Goal: Information Seeking & Learning: Learn about a topic

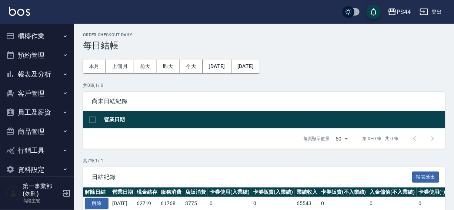
click at [274, 8] on div "PS44 登出" at bounding box center [227, 12] width 454 height 24
click at [218, 16] on div "PS44 登出" at bounding box center [227, 12] width 454 height 24
drag, startPoint x: 24, startPoint y: 73, endPoint x: 46, endPoint y: 61, distance: 24.7
click at [25, 73] on button "報表及分析" at bounding box center [37, 74] width 68 height 19
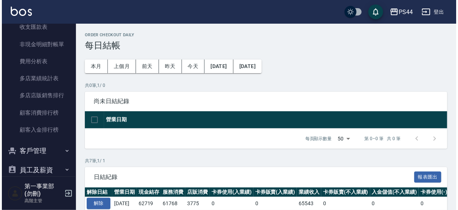
scroll to position [664, 0]
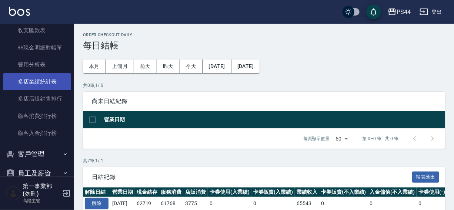
click at [38, 81] on link "多店業績統計表" at bounding box center [37, 81] width 68 height 17
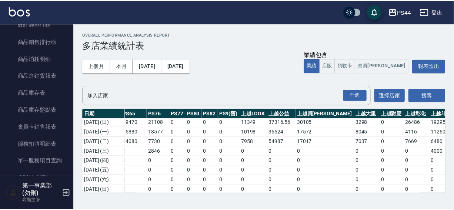
scroll to position [375, 0]
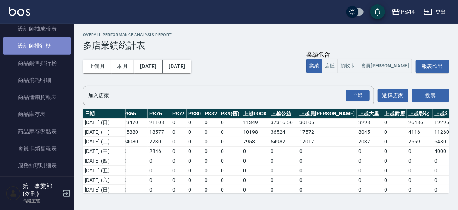
click at [47, 46] on link "設計師排行榜" at bounding box center [37, 45] width 68 height 17
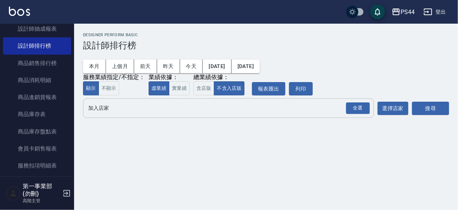
click at [118, 111] on input "加入店家" at bounding box center [222, 108] width 273 height 13
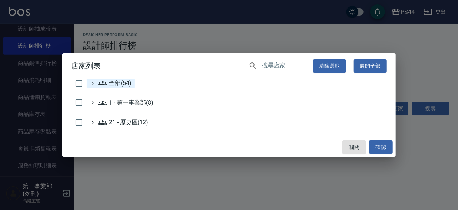
click at [122, 84] on span "全部(54)" at bounding box center [114, 83] width 33 height 9
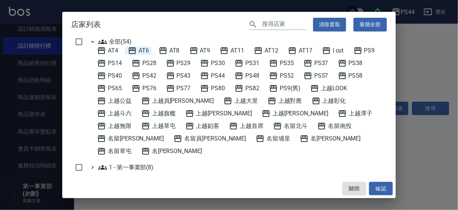
click at [147, 49] on span "AT6" at bounding box center [138, 50] width 21 height 9
click at [382, 188] on button "確認" at bounding box center [381, 189] width 24 height 14
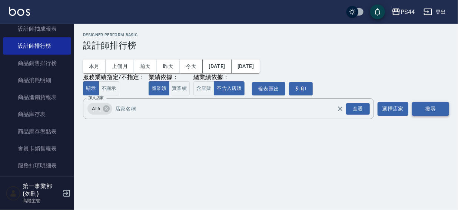
click at [437, 104] on button "搜尋" at bounding box center [430, 109] width 37 height 14
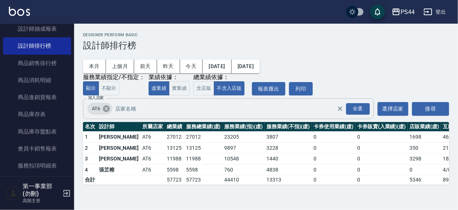
click at [104, 110] on icon at bounding box center [106, 109] width 7 height 7
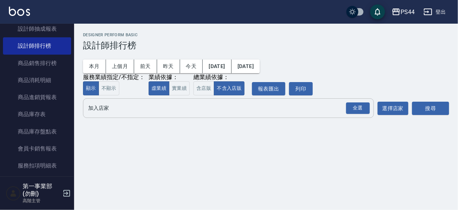
click at [104, 110] on input "加入店家" at bounding box center [222, 108] width 273 height 13
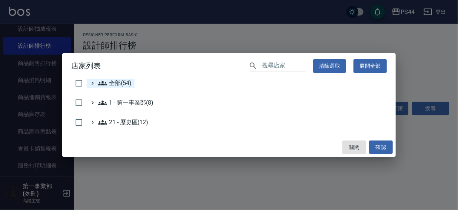
click at [112, 82] on span "全部(54)" at bounding box center [114, 83] width 33 height 9
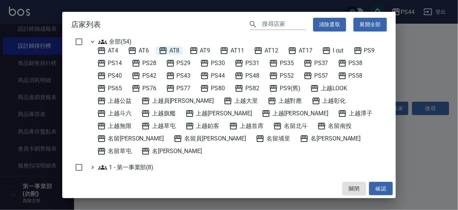
click at [176, 50] on span "AT8" at bounding box center [168, 50] width 21 height 9
click at [379, 191] on button "確認" at bounding box center [381, 189] width 24 height 14
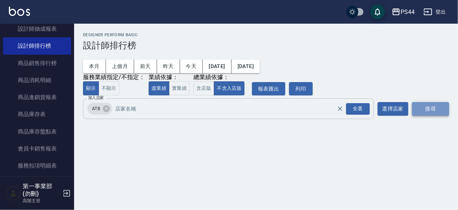
click at [428, 109] on button "搜尋" at bounding box center [430, 109] width 37 height 14
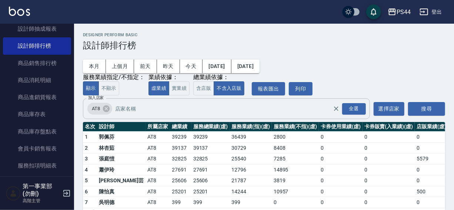
scroll to position [22, 0]
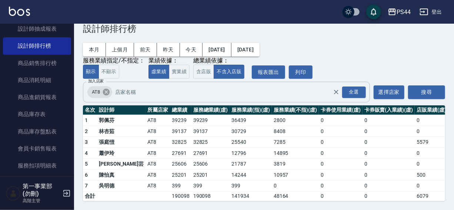
click at [109, 89] on icon at bounding box center [106, 92] width 7 height 7
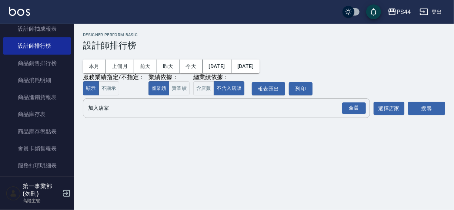
scroll to position [0, 0]
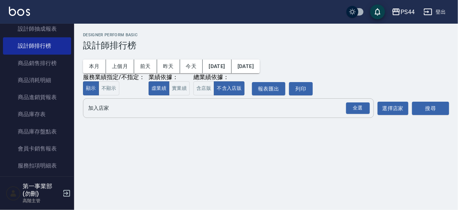
click at [101, 110] on input "加入店家" at bounding box center [222, 108] width 273 height 13
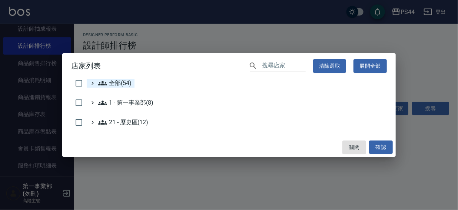
click at [115, 84] on span "全部(54)" at bounding box center [114, 83] width 33 height 9
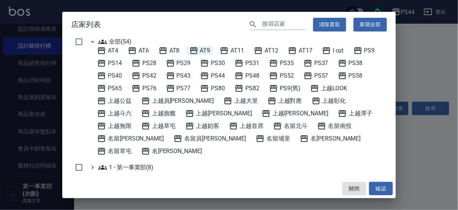
click at [204, 49] on span "AT9" at bounding box center [199, 50] width 21 height 9
click at [384, 187] on button "確認" at bounding box center [381, 189] width 24 height 14
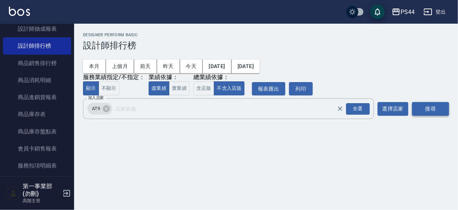
click at [429, 108] on button "搜尋" at bounding box center [430, 109] width 37 height 14
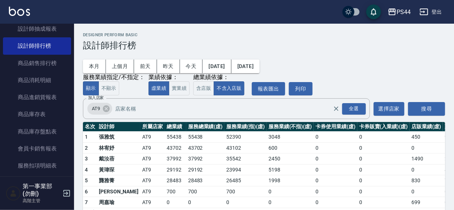
scroll to position [22, 0]
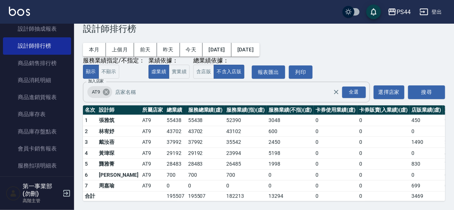
click at [107, 89] on icon at bounding box center [106, 92] width 7 height 7
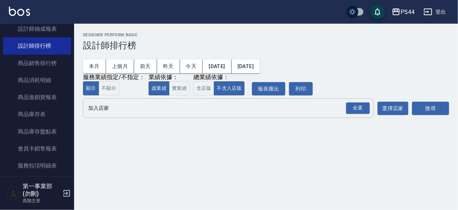
click at [107, 113] on input "加入店家" at bounding box center [222, 108] width 273 height 13
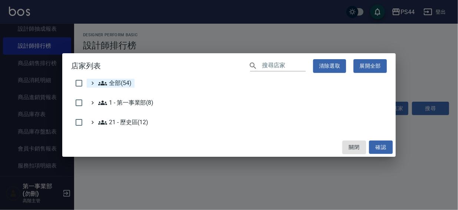
click at [115, 84] on span "全部(54)" at bounding box center [114, 83] width 33 height 9
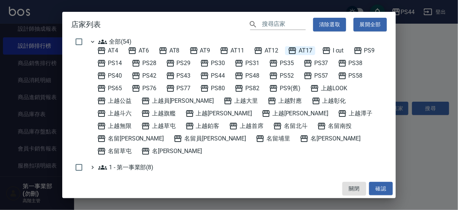
click at [310, 49] on span "AT17" at bounding box center [300, 50] width 24 height 9
click at [370, 187] on button "確認" at bounding box center [381, 189] width 24 height 14
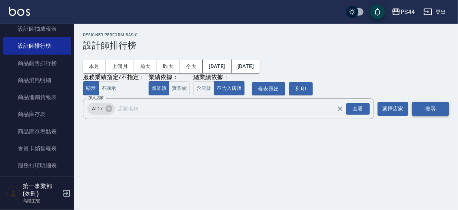
click at [432, 108] on button "搜尋" at bounding box center [430, 109] width 37 height 14
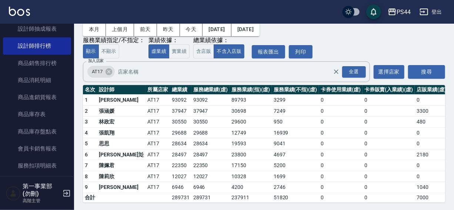
scroll to position [44, 0]
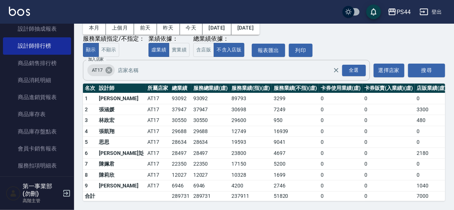
click at [108, 66] on icon at bounding box center [109, 70] width 8 height 8
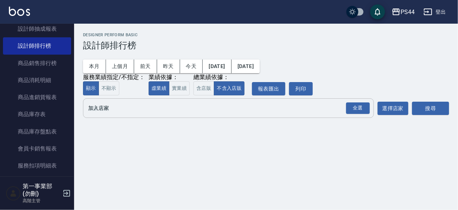
click at [103, 109] on input "加入店家" at bounding box center [222, 108] width 273 height 13
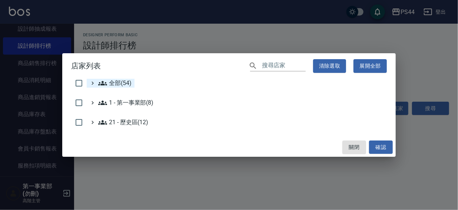
click at [116, 79] on span "全部(54)" at bounding box center [114, 83] width 33 height 9
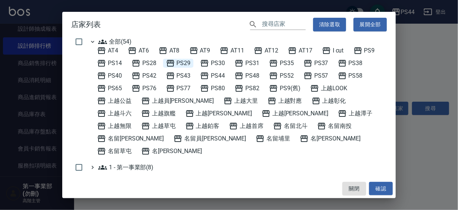
click at [180, 63] on span "PS29" at bounding box center [178, 63] width 25 height 9
click at [378, 192] on button "確認" at bounding box center [381, 189] width 24 height 14
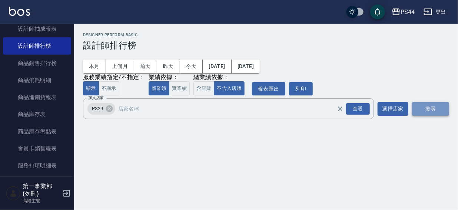
click at [417, 108] on button "搜尋" at bounding box center [430, 109] width 37 height 14
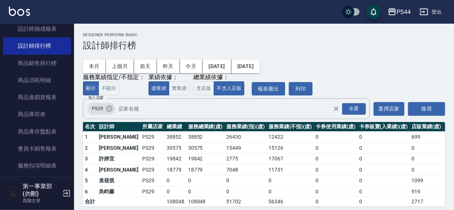
scroll to position [11, 0]
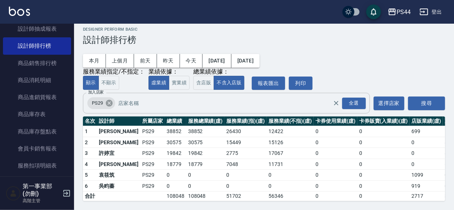
click at [107, 100] on icon at bounding box center [109, 103] width 7 height 7
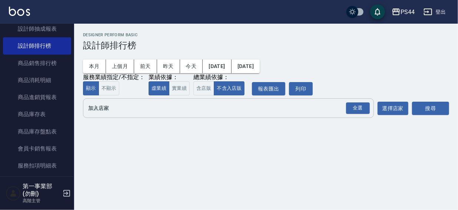
click at [100, 111] on input "加入店家" at bounding box center [222, 108] width 273 height 13
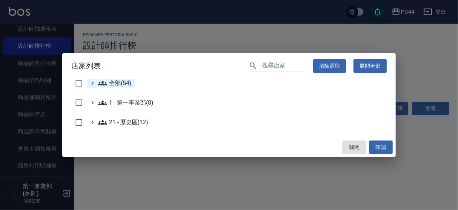
click at [114, 84] on span "全部(54)" at bounding box center [114, 83] width 33 height 9
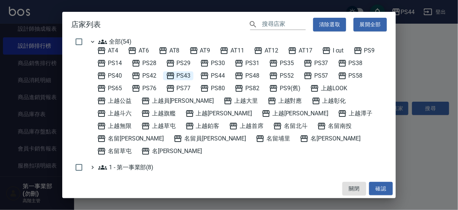
click at [189, 72] on span "PS43" at bounding box center [178, 75] width 25 height 9
drag, startPoint x: 385, startPoint y: 191, endPoint x: 390, endPoint y: 148, distance: 43.2
click at [385, 191] on button "確認" at bounding box center [381, 189] width 24 height 14
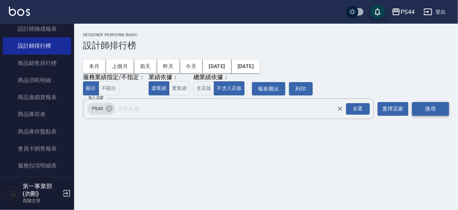
click at [421, 113] on button "搜尋" at bounding box center [430, 109] width 37 height 14
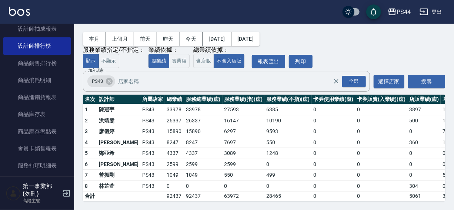
scroll to position [33, 0]
click at [108, 78] on icon at bounding box center [109, 81] width 7 height 7
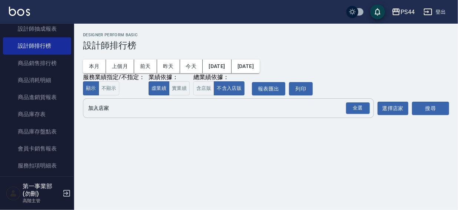
click at [107, 109] on input "加入店家" at bounding box center [222, 108] width 273 height 13
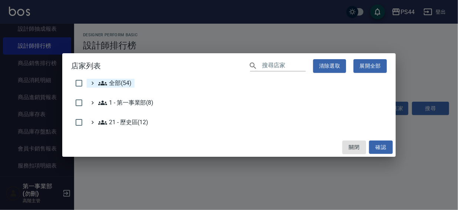
click at [114, 84] on span "全部(54)" at bounding box center [114, 83] width 33 height 9
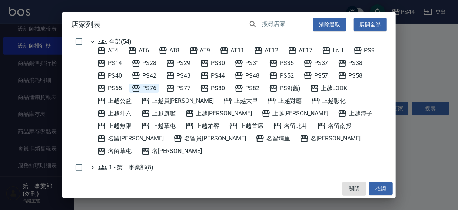
click at [145, 86] on span "PS76" at bounding box center [143, 88] width 25 height 9
click at [386, 188] on button "確認" at bounding box center [381, 189] width 24 height 14
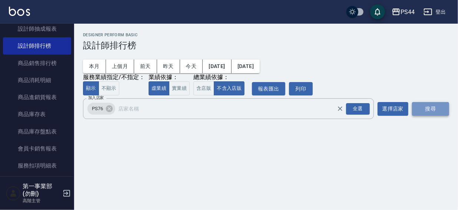
drag, startPoint x: 429, startPoint y: 107, endPoint x: 451, endPoint y: 100, distance: 22.4
click at [429, 107] on button "搜尋" at bounding box center [430, 109] width 37 height 14
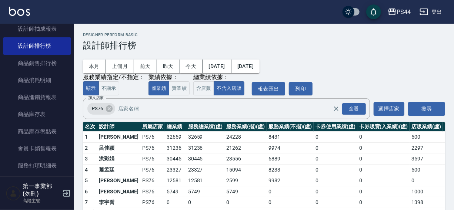
scroll to position [22, 0]
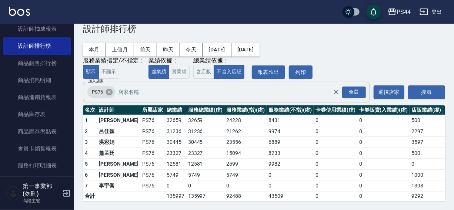
click at [110, 88] on icon at bounding box center [109, 92] width 8 height 8
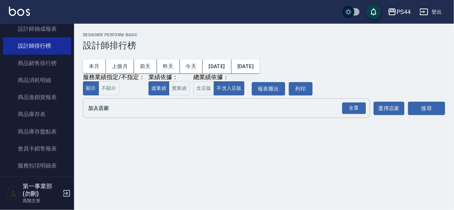
scroll to position [0, 0]
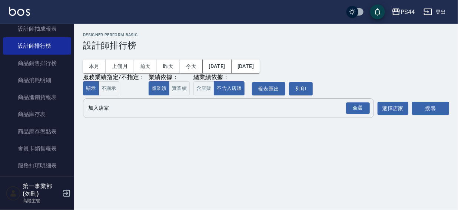
click at [104, 113] on input "加入店家" at bounding box center [222, 108] width 273 height 13
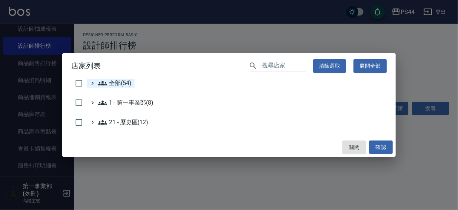
click at [112, 86] on span "全部(54)" at bounding box center [114, 83] width 33 height 9
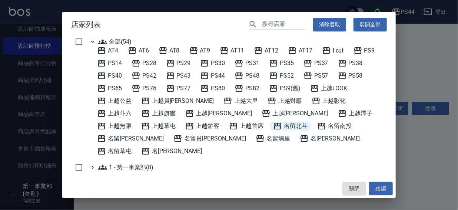
click at [273, 124] on span "名留北斗" at bounding box center [290, 126] width 34 height 9
click at [387, 187] on button "確認" at bounding box center [381, 189] width 24 height 14
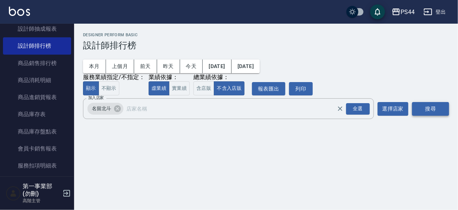
click at [431, 108] on button "搜尋" at bounding box center [430, 109] width 37 height 14
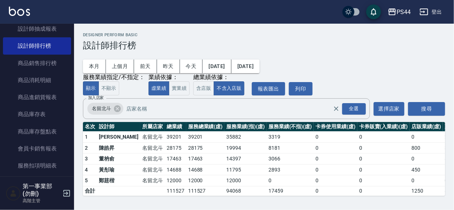
scroll to position [0, 0]
click at [116, 108] on icon at bounding box center [117, 109] width 8 height 8
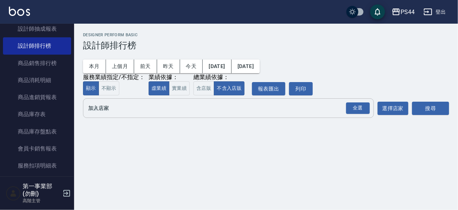
click at [101, 110] on input "加入店家" at bounding box center [222, 108] width 273 height 13
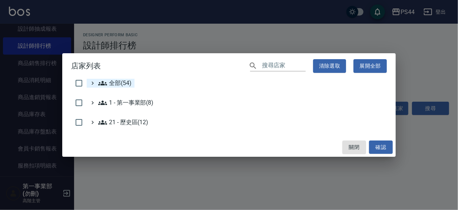
click at [116, 83] on span "全部(54)" at bounding box center [114, 83] width 33 height 9
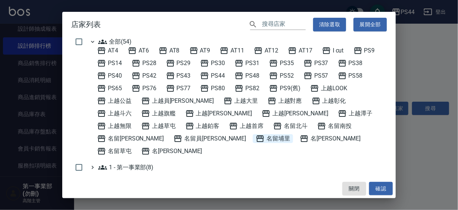
click at [255, 139] on span "名留埔里" at bounding box center [272, 138] width 34 height 9
click at [374, 188] on button "確認" at bounding box center [381, 189] width 24 height 14
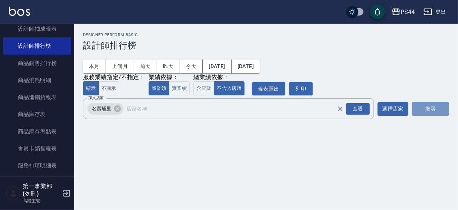
click at [421, 107] on button "搜尋" at bounding box center [430, 109] width 37 height 14
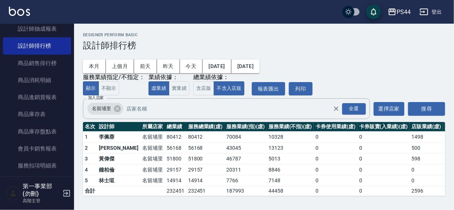
scroll to position [0, 0]
click at [116, 108] on icon at bounding box center [117, 109] width 7 height 7
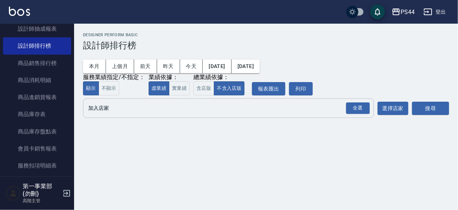
click at [107, 109] on input "加入店家" at bounding box center [222, 108] width 273 height 13
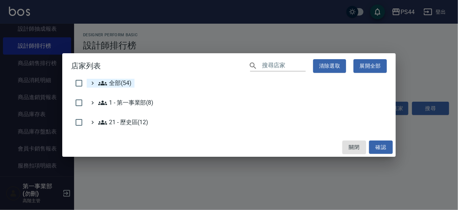
click at [118, 83] on span "全部(54)" at bounding box center [114, 83] width 33 height 9
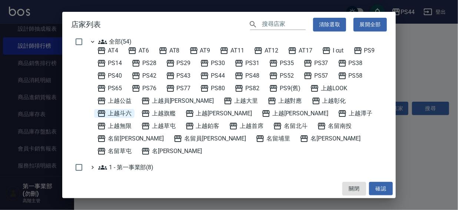
click at [131, 109] on span "上越斗六" at bounding box center [114, 113] width 34 height 9
click at [374, 188] on button "確認" at bounding box center [381, 189] width 24 height 14
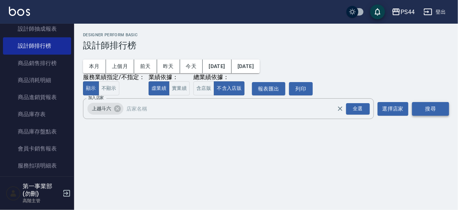
click at [432, 113] on button "搜尋" at bounding box center [430, 109] width 37 height 14
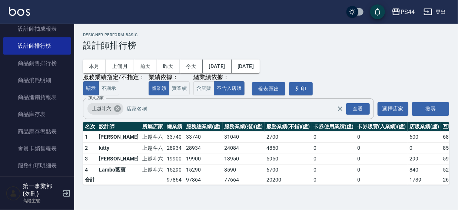
click at [117, 110] on icon at bounding box center [117, 109] width 8 height 8
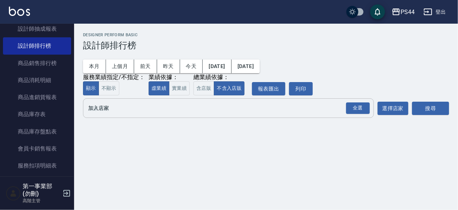
click at [111, 114] on input "加入店家" at bounding box center [222, 108] width 273 height 13
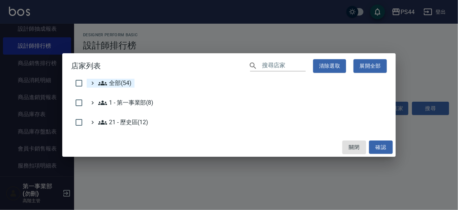
click at [119, 82] on span "全部(54)" at bounding box center [114, 83] width 33 height 9
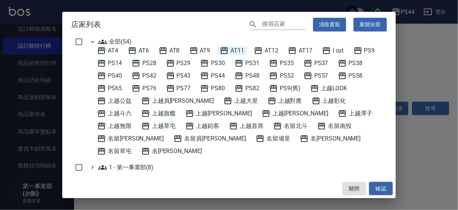
click at [236, 47] on span "AT11" at bounding box center [232, 50] width 24 height 9
click at [374, 191] on button "確認" at bounding box center [381, 189] width 24 height 14
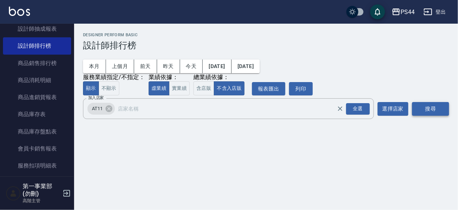
click at [420, 111] on button "搜尋" at bounding box center [430, 109] width 37 height 14
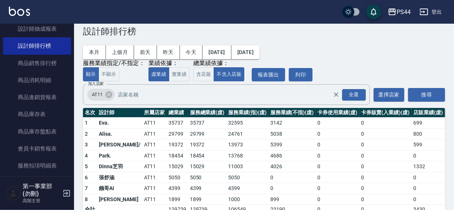
scroll to position [9, 0]
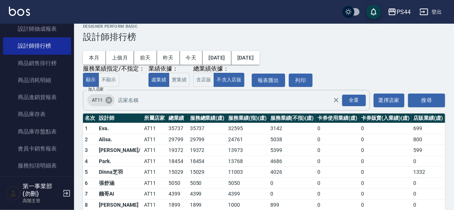
click at [108, 101] on icon at bounding box center [109, 100] width 8 height 8
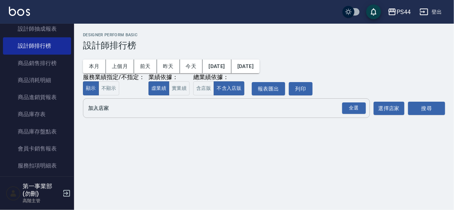
scroll to position [0, 0]
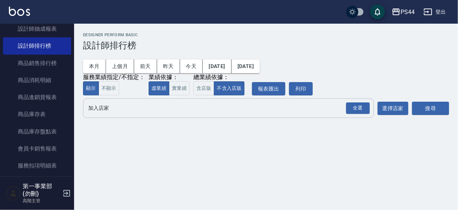
click at [104, 109] on input "加入店家" at bounding box center [222, 108] width 273 height 13
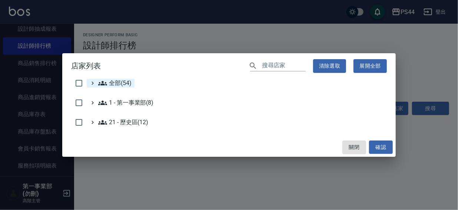
click at [116, 83] on span "全部(54)" at bounding box center [114, 83] width 33 height 9
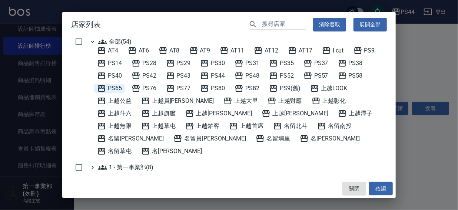
click at [113, 86] on span "PS65" at bounding box center [109, 88] width 25 height 9
click at [373, 188] on button "確認" at bounding box center [381, 189] width 24 height 14
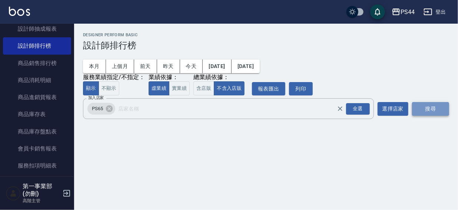
click at [421, 108] on button "搜尋" at bounding box center [430, 109] width 37 height 14
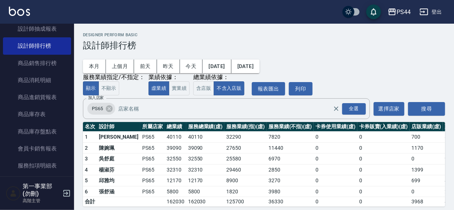
scroll to position [11, 0]
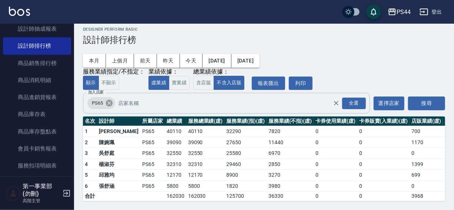
click at [109, 99] on icon at bounding box center [109, 103] width 8 height 8
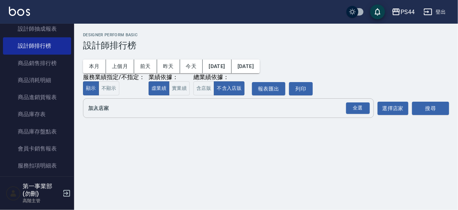
click at [89, 108] on input "加入店家" at bounding box center [222, 108] width 273 height 13
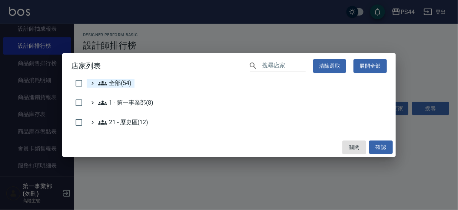
click at [114, 83] on span "全部(54)" at bounding box center [114, 83] width 33 height 9
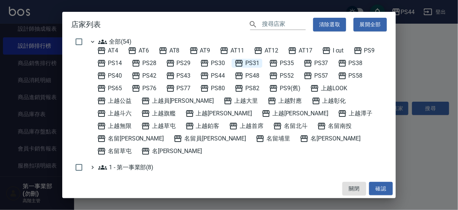
click at [255, 61] on span "PS31" at bounding box center [246, 63] width 25 height 9
click at [381, 189] on button "確認" at bounding box center [381, 189] width 24 height 14
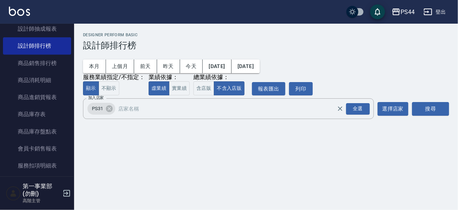
click at [426, 108] on button "搜尋" at bounding box center [430, 109] width 37 height 14
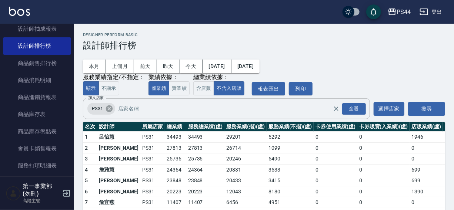
click at [107, 110] on icon at bounding box center [109, 109] width 7 height 7
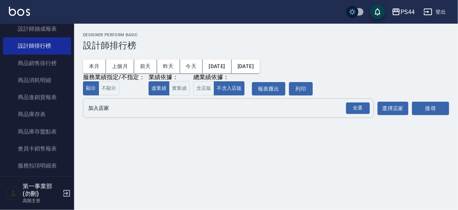
click at [107, 110] on input "加入店家" at bounding box center [222, 108] width 273 height 13
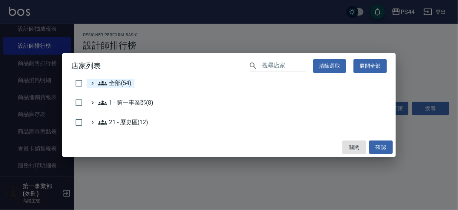
click at [121, 79] on span "全部(54)" at bounding box center [114, 83] width 33 height 9
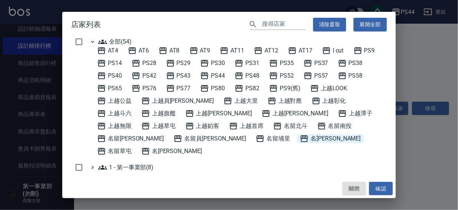
click at [299, 134] on span "名[PERSON_NAME]" at bounding box center [329, 138] width 61 height 9
click at [299, 135] on span "名[PERSON_NAME]" at bounding box center [329, 138] width 61 height 9
click at [229, 122] on span "上越首席" at bounding box center [246, 126] width 34 height 9
click at [385, 184] on button "確認" at bounding box center [381, 189] width 24 height 14
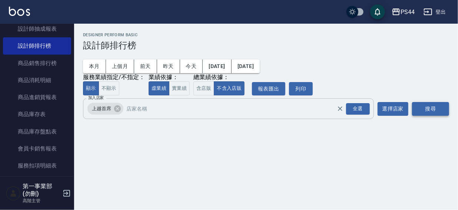
click at [428, 109] on button "搜尋" at bounding box center [430, 109] width 37 height 14
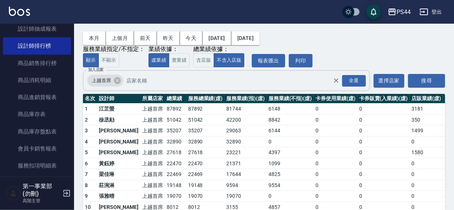
scroll to position [66, 0]
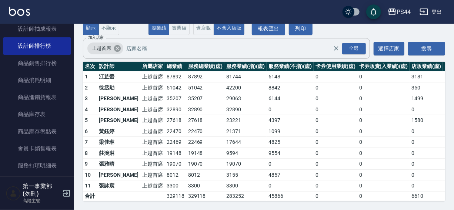
click at [114, 45] on icon at bounding box center [117, 48] width 7 height 7
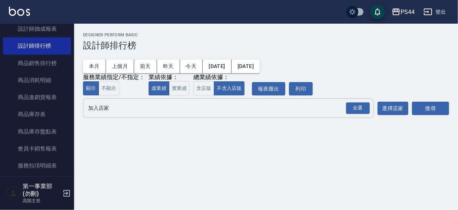
click at [104, 112] on input "加入店家" at bounding box center [222, 108] width 273 height 13
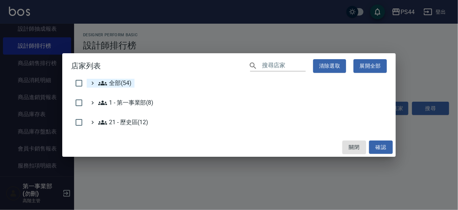
click at [118, 83] on span "全部(54)" at bounding box center [114, 83] width 33 height 9
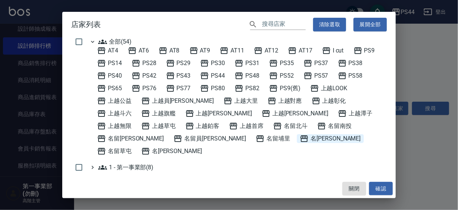
click at [299, 138] on span "名[PERSON_NAME]" at bounding box center [329, 138] width 61 height 9
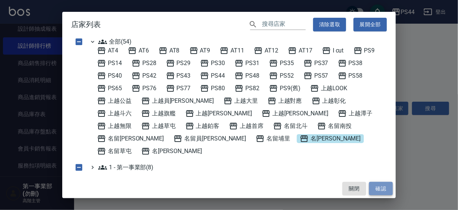
click at [372, 185] on button "確認" at bounding box center [381, 189] width 24 height 14
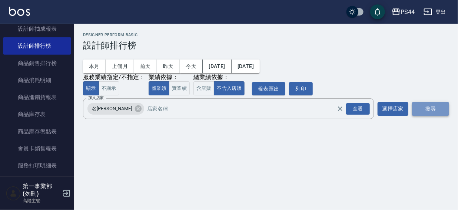
click at [422, 110] on button "搜尋" at bounding box center [430, 109] width 37 height 14
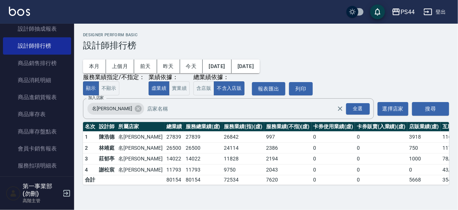
drag, startPoint x: 457, startPoint y: 74, endPoint x: 457, endPoint y: 96, distance: 22.2
click at [453, 92] on div "PS44 [DATE] - [DATE] 設計師排行榜 列印時間： [DATE][PHONE_NUMBER]:38 Designer Perform Basi…" at bounding box center [266, 109] width 384 height 170
click at [134, 109] on icon at bounding box center [138, 109] width 8 height 8
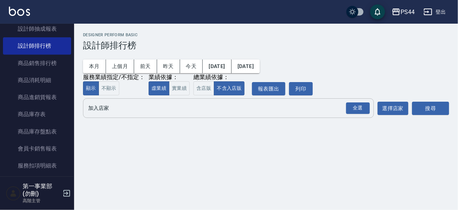
click at [111, 111] on input "加入店家" at bounding box center [222, 108] width 273 height 13
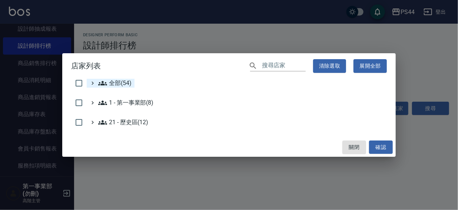
click at [117, 85] on span "全部(54)" at bounding box center [114, 83] width 33 height 9
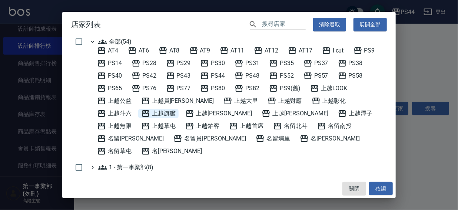
click at [141, 112] on span "上越旗艦" at bounding box center [158, 113] width 34 height 9
click at [380, 188] on button "確認" at bounding box center [381, 189] width 24 height 14
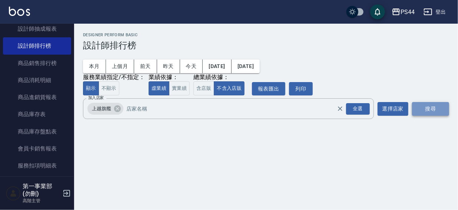
click at [417, 111] on button "搜尋" at bounding box center [430, 109] width 37 height 14
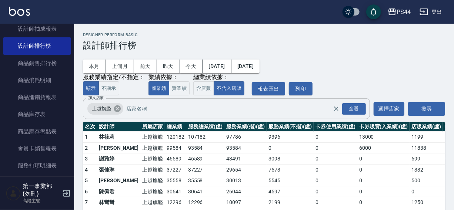
click at [117, 110] on icon at bounding box center [117, 109] width 7 height 7
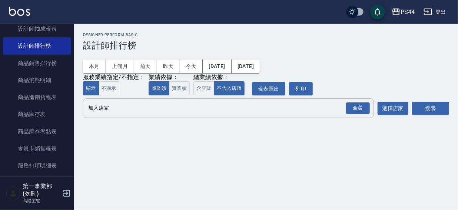
click at [105, 108] on input "加入店家" at bounding box center [222, 108] width 273 height 13
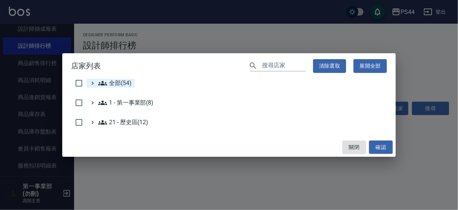
click at [108, 81] on span "全部(54)" at bounding box center [114, 83] width 33 height 9
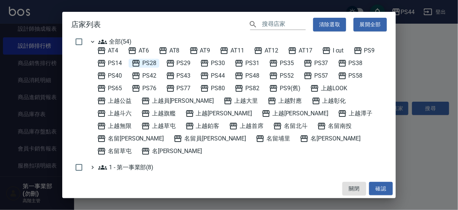
click at [141, 62] on span "PS28" at bounding box center [143, 63] width 25 height 9
drag, startPoint x: 378, startPoint y: 187, endPoint x: 405, endPoint y: 137, distance: 57.0
click at [378, 187] on button "確認" at bounding box center [381, 189] width 24 height 14
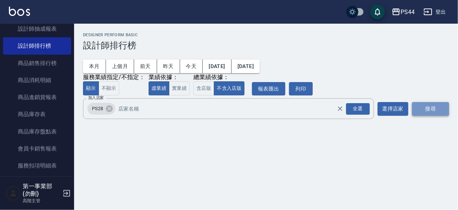
click at [425, 107] on button "搜尋" at bounding box center [430, 109] width 37 height 14
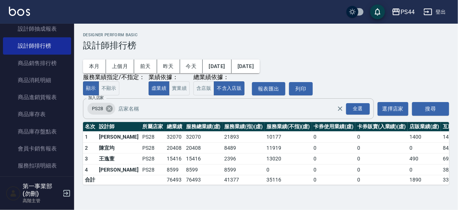
click at [109, 110] on icon at bounding box center [109, 109] width 8 height 8
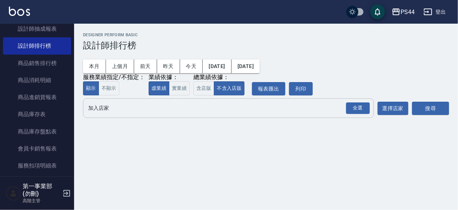
click at [104, 113] on input "加入店家" at bounding box center [222, 108] width 273 height 13
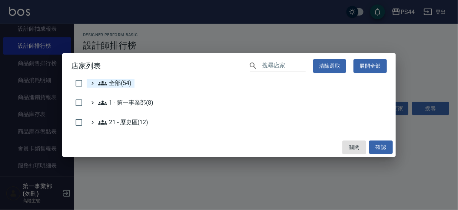
click at [117, 82] on span "全部(54)" at bounding box center [114, 83] width 33 height 9
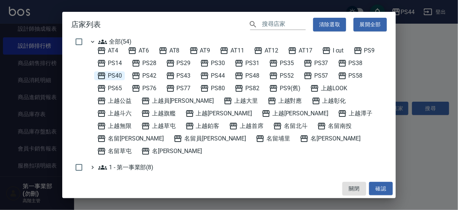
click at [120, 73] on span "PS40" at bounding box center [109, 75] width 25 height 9
click at [386, 188] on button "確認" at bounding box center [381, 189] width 24 height 14
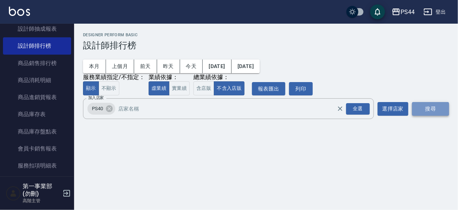
click at [435, 109] on button "搜尋" at bounding box center [430, 109] width 37 height 14
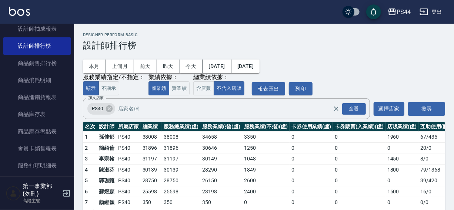
scroll to position [22, 0]
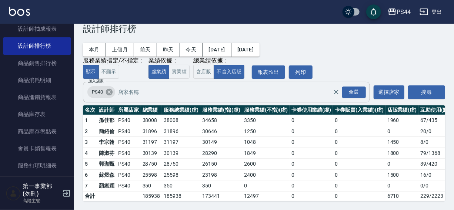
click at [109, 88] on icon at bounding box center [109, 92] width 8 height 8
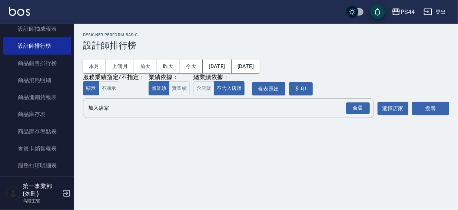
click at [101, 114] on input "加入店家" at bounding box center [222, 108] width 273 height 13
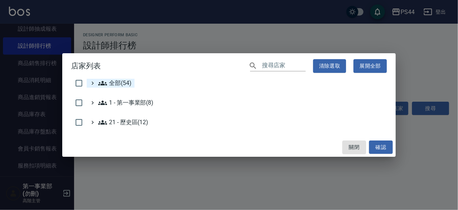
click at [113, 86] on span "全部(54)" at bounding box center [114, 83] width 33 height 9
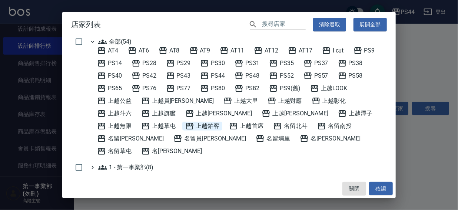
click at [185, 124] on span "上越鉑客" at bounding box center [202, 126] width 34 height 9
click at [378, 188] on button "確認" at bounding box center [381, 189] width 24 height 14
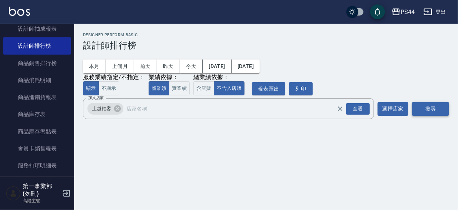
click at [426, 110] on button "搜尋" at bounding box center [430, 109] width 37 height 14
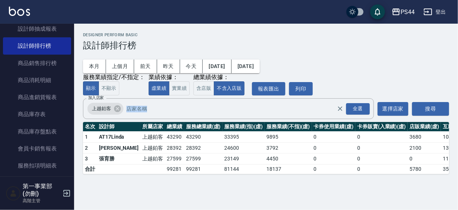
drag, startPoint x: 457, startPoint y: 104, endPoint x: 453, endPoint y: 136, distance: 32.1
click at [453, 129] on div "PS44 [DATE] - [DATE] 設計師排行榜 列印時間： [DATE][PHONE_NUMBER]:39 Designer Perform Basi…" at bounding box center [266, 104] width 384 height 160
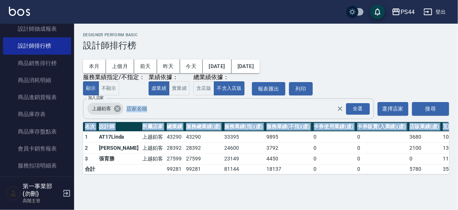
click at [117, 109] on icon at bounding box center [117, 109] width 8 height 8
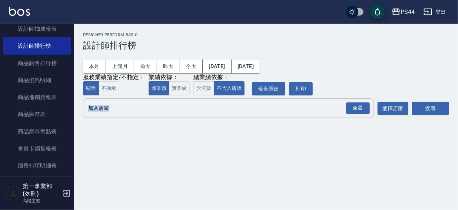
click at [104, 108] on input "加入店家" at bounding box center [222, 108] width 273 height 13
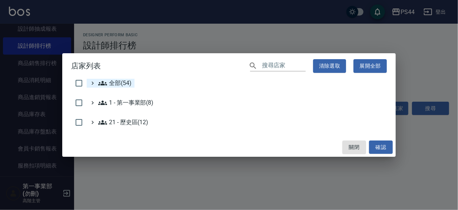
click at [116, 85] on span "全部(54)" at bounding box center [114, 83] width 33 height 9
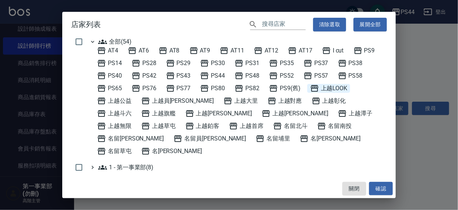
click at [339, 86] on span "上越LOOK" at bounding box center [328, 88] width 37 height 9
click at [380, 190] on button "確認" at bounding box center [381, 189] width 24 height 14
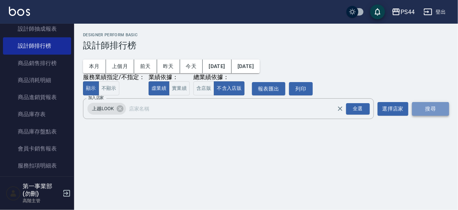
click at [427, 109] on button "搜尋" at bounding box center [430, 109] width 37 height 14
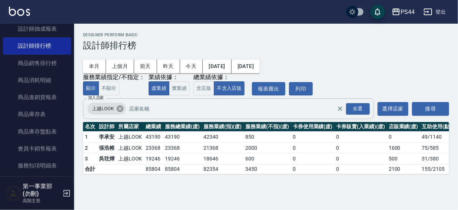
click at [118, 110] on icon at bounding box center [120, 109] width 7 height 7
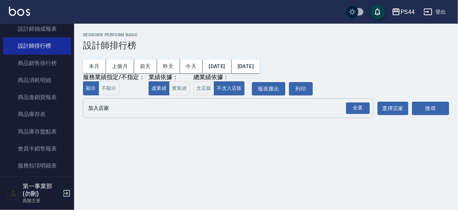
click at [105, 111] on input "加入店家" at bounding box center [222, 108] width 273 height 13
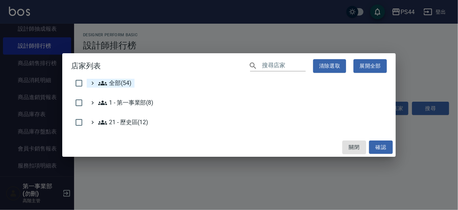
click at [118, 86] on span "全部(54)" at bounding box center [114, 83] width 33 height 9
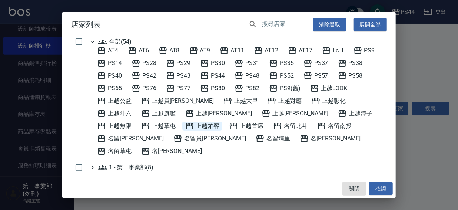
click at [185, 127] on span "上越鉑客" at bounding box center [202, 126] width 34 height 9
click at [120, 74] on span "PS40" at bounding box center [109, 75] width 25 height 9
click at [385, 192] on button "確認" at bounding box center [381, 189] width 24 height 14
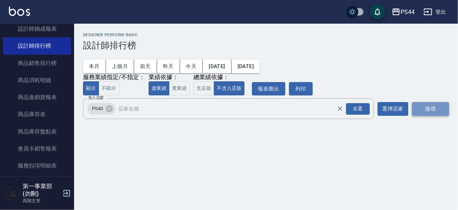
click at [432, 114] on button "搜尋" at bounding box center [430, 109] width 37 height 14
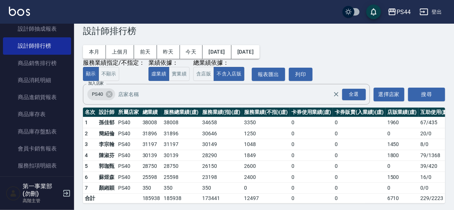
scroll to position [22, 0]
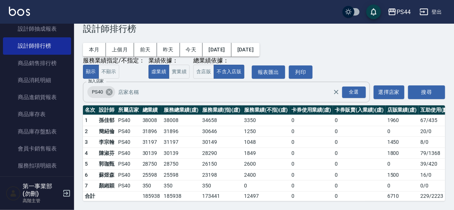
click at [109, 89] on icon at bounding box center [109, 92] width 7 height 7
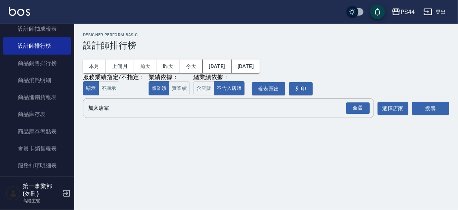
click at [106, 106] on input "加入店家" at bounding box center [222, 108] width 273 height 13
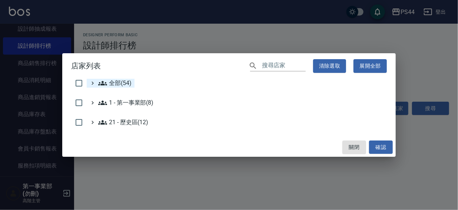
click at [117, 81] on span "全部(54)" at bounding box center [114, 83] width 33 height 9
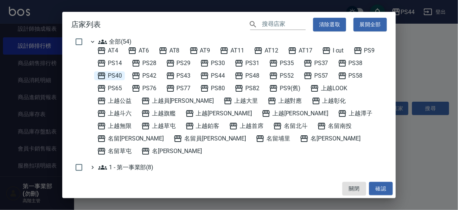
click at [121, 76] on span "PS40" at bounding box center [109, 75] width 25 height 9
click at [374, 188] on button "確認" at bounding box center [381, 189] width 24 height 14
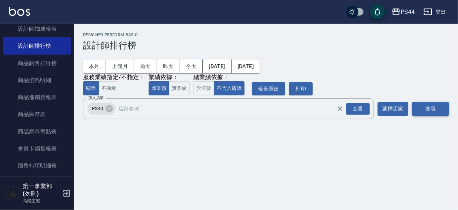
click at [432, 108] on button "搜尋" at bounding box center [430, 109] width 37 height 14
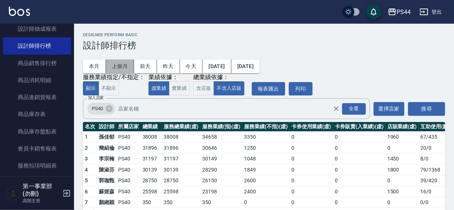
click at [123, 64] on button "上個月" at bounding box center [120, 67] width 28 height 14
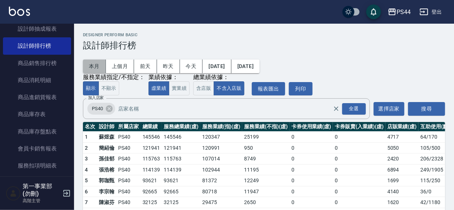
click at [96, 64] on button "本月" at bounding box center [94, 67] width 23 height 14
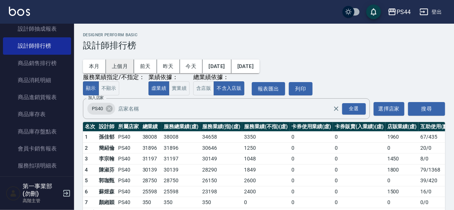
click at [115, 66] on button "上個月" at bounding box center [120, 67] width 28 height 14
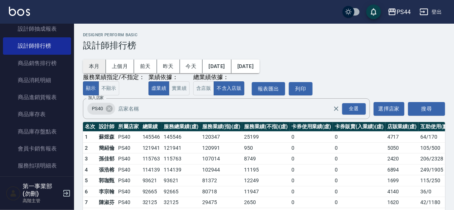
click at [96, 64] on button "本月" at bounding box center [94, 67] width 23 height 14
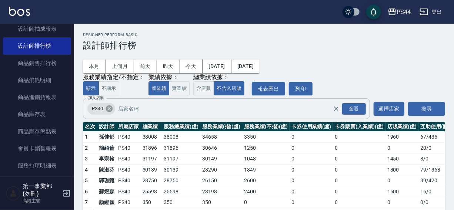
click at [112, 108] on icon at bounding box center [109, 109] width 7 height 7
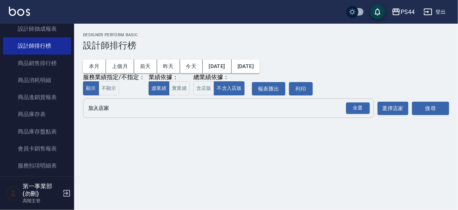
click at [111, 114] on input "加入店家" at bounding box center [222, 108] width 273 height 13
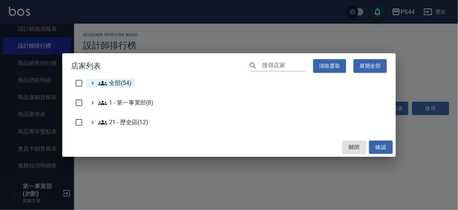
click at [116, 84] on span "全部(54)" at bounding box center [114, 83] width 33 height 9
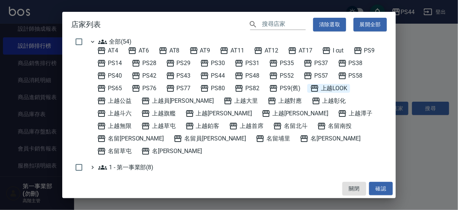
click at [340, 87] on span "上越LOOK" at bounding box center [328, 88] width 37 height 9
click at [381, 187] on button "確認" at bounding box center [381, 189] width 24 height 14
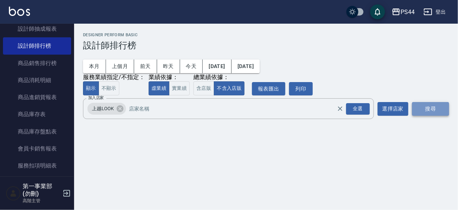
click at [425, 107] on button "搜尋" at bounding box center [430, 109] width 37 height 14
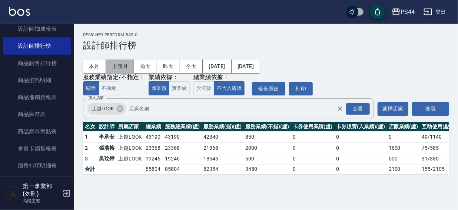
click at [118, 67] on button "上個月" at bounding box center [120, 67] width 28 height 14
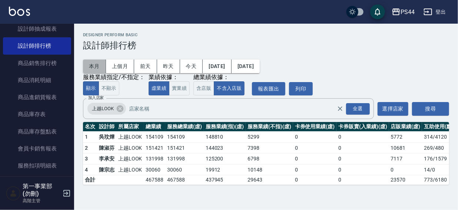
click at [95, 64] on button "本月" at bounding box center [94, 67] width 23 height 14
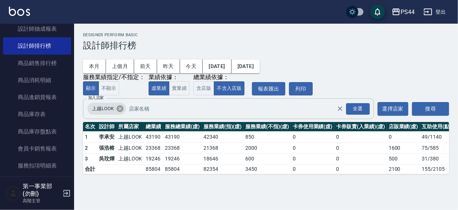
click at [118, 109] on icon at bounding box center [120, 109] width 7 height 7
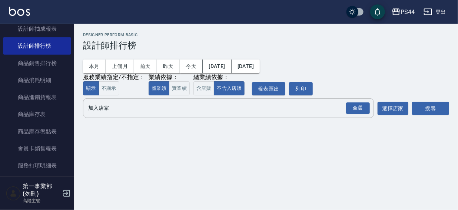
click at [104, 109] on input "加入店家" at bounding box center [222, 108] width 273 height 13
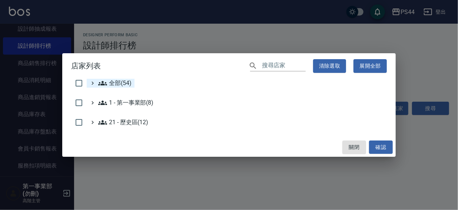
click at [124, 81] on span "全部(54)" at bounding box center [114, 83] width 33 height 9
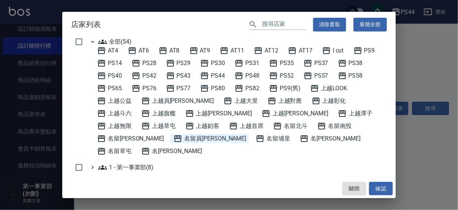
click at [246, 134] on span "名留員[PERSON_NAME]" at bounding box center [209, 138] width 73 height 9
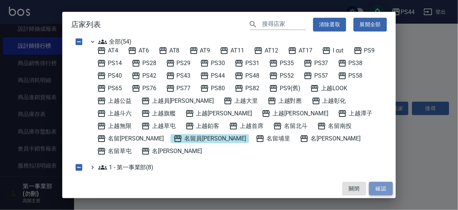
click at [377, 188] on button "確認" at bounding box center [381, 189] width 24 height 14
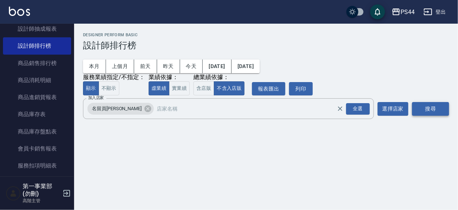
click at [424, 108] on button "搜尋" at bounding box center [430, 109] width 37 height 14
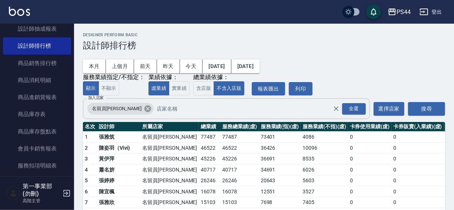
click at [144, 111] on icon at bounding box center [147, 109] width 7 height 7
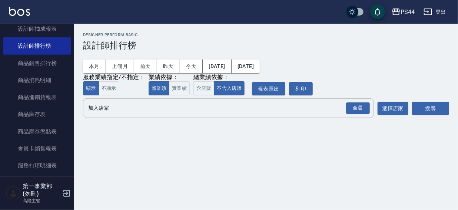
click at [112, 111] on input "加入店家" at bounding box center [222, 108] width 273 height 13
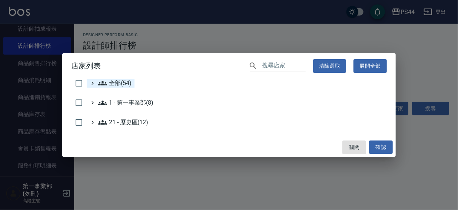
click at [120, 83] on span "全部(54)" at bounding box center [114, 83] width 33 height 9
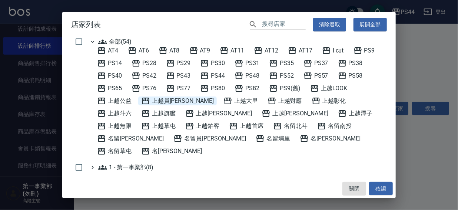
click at [161, 104] on span "上越員[PERSON_NAME]" at bounding box center [177, 101] width 73 height 9
click at [372, 190] on button "確認" at bounding box center [381, 189] width 24 height 14
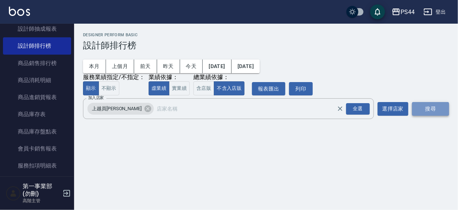
click at [423, 110] on button "搜尋" at bounding box center [430, 109] width 37 height 14
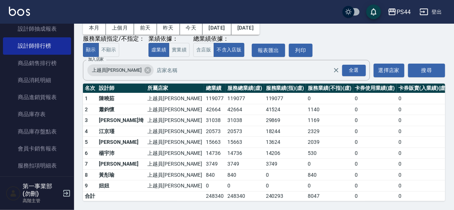
scroll to position [44, 0]
click at [144, 67] on icon at bounding box center [147, 70] width 7 height 7
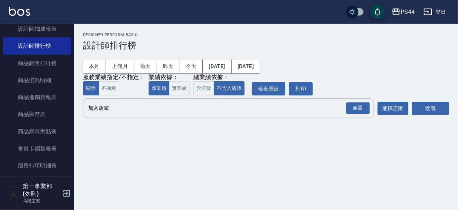
click at [106, 108] on input "加入店家" at bounding box center [222, 108] width 273 height 13
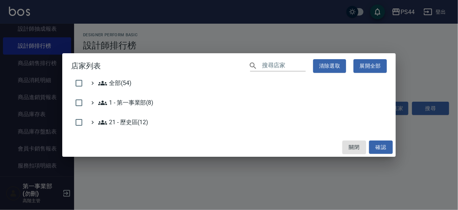
click at [119, 78] on h2 "店家列表 ​ 清除選取 展開全部" at bounding box center [228, 66] width 333 height 26
click at [123, 81] on span "全部(54)" at bounding box center [114, 83] width 33 height 9
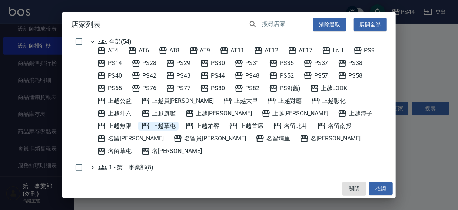
click at [175, 122] on span "上越草屯" at bounding box center [158, 126] width 34 height 9
drag, startPoint x: 382, startPoint y: 192, endPoint x: 391, endPoint y: 164, distance: 30.4
click at [382, 192] on button "確認" at bounding box center [381, 189] width 24 height 14
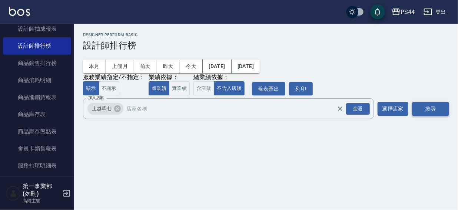
click at [446, 107] on button "搜尋" at bounding box center [430, 109] width 37 height 14
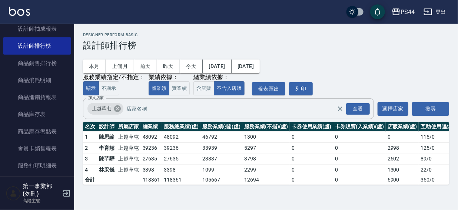
click at [115, 110] on icon at bounding box center [117, 109] width 7 height 7
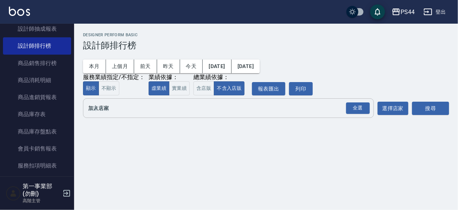
click at [114, 112] on input "加入店家" at bounding box center [222, 108] width 273 height 13
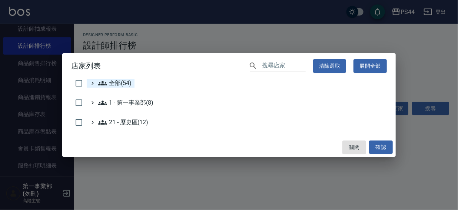
click at [115, 84] on span "全部(54)" at bounding box center [114, 83] width 33 height 9
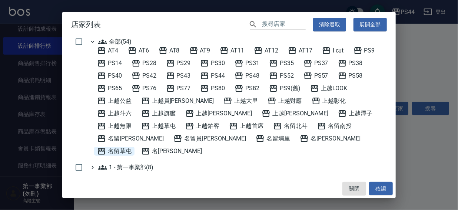
click at [131, 147] on span "名留草屯" at bounding box center [114, 151] width 34 height 9
click at [385, 186] on button "確認" at bounding box center [381, 189] width 24 height 14
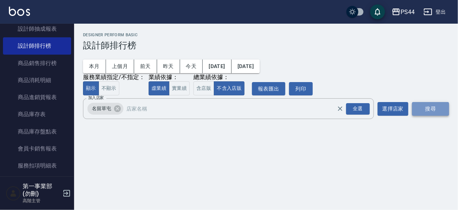
click at [428, 110] on button "搜尋" at bounding box center [430, 109] width 37 height 14
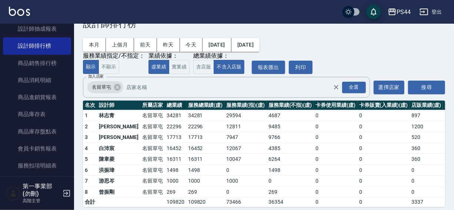
scroll to position [33, 0]
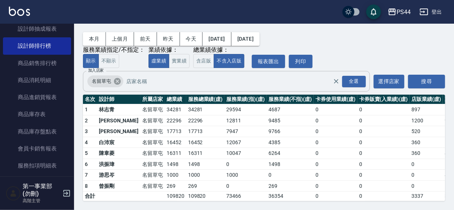
click at [118, 78] on icon at bounding box center [117, 81] width 7 height 7
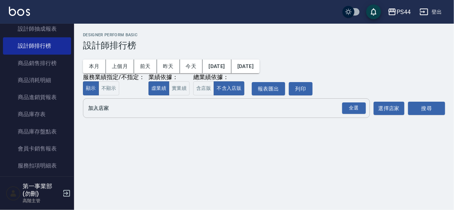
scroll to position [0, 0]
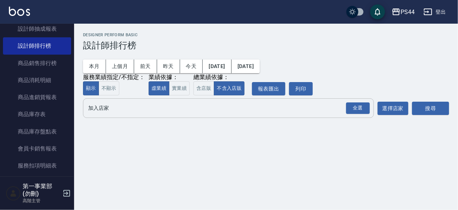
click at [110, 110] on input "加入店家" at bounding box center [222, 108] width 273 height 13
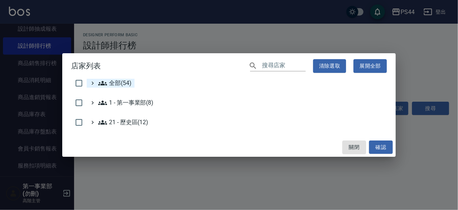
click at [119, 84] on span "全部(54)" at bounding box center [114, 83] width 33 height 9
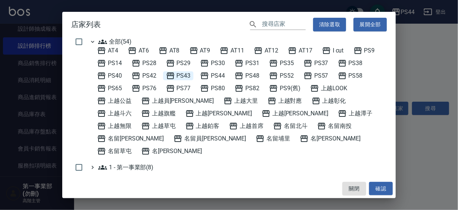
click at [188, 76] on span "PS43" at bounding box center [178, 75] width 25 height 9
drag, startPoint x: 380, startPoint y: 189, endPoint x: 418, endPoint y: 118, distance: 80.5
click at [381, 189] on button "確認" at bounding box center [381, 189] width 24 height 14
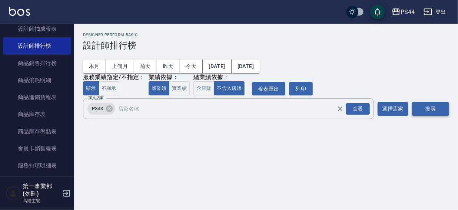
click at [422, 111] on button "搜尋" at bounding box center [430, 109] width 37 height 14
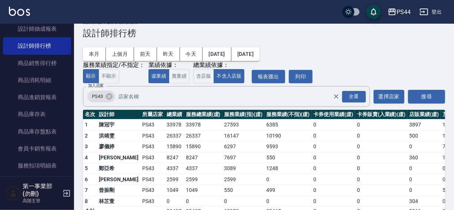
scroll to position [33, 0]
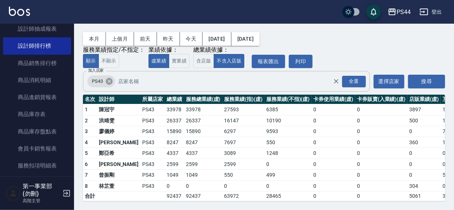
click at [108, 77] on icon at bounding box center [109, 81] width 8 height 8
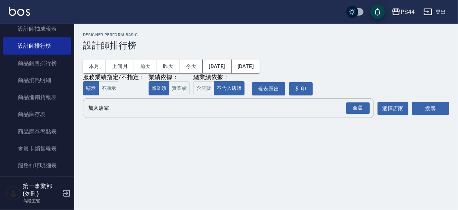
click at [89, 110] on input "加入店家" at bounding box center [222, 108] width 273 height 13
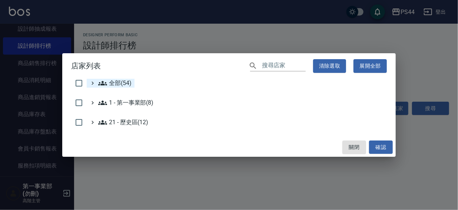
click at [106, 81] on icon at bounding box center [102, 83] width 9 height 9
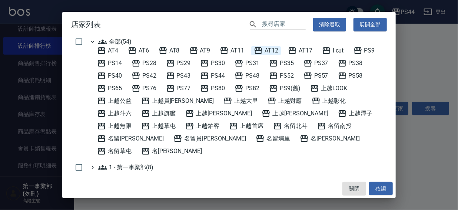
click at [270, 53] on span "AT12" at bounding box center [266, 50] width 24 height 9
drag, startPoint x: 383, startPoint y: 187, endPoint x: 430, endPoint y: 112, distance: 88.0
click at [384, 187] on button "確認" at bounding box center [381, 189] width 24 height 14
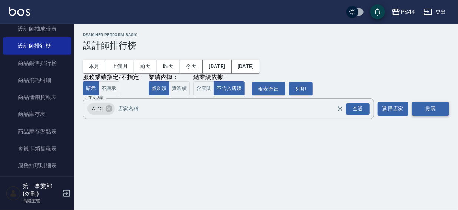
click at [434, 110] on button "搜尋" at bounding box center [430, 109] width 37 height 14
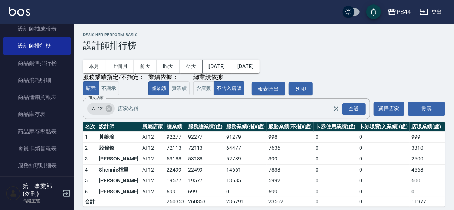
scroll to position [11, 0]
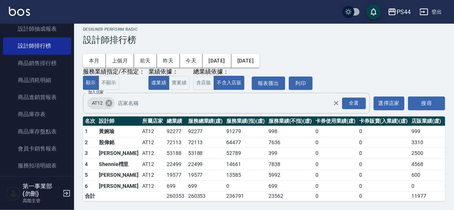
click at [107, 100] on icon at bounding box center [109, 103] width 7 height 7
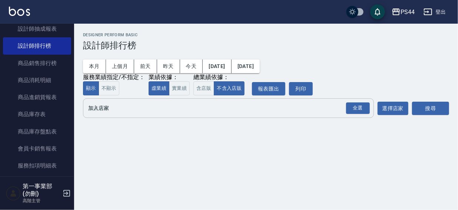
click at [99, 112] on input "加入店家" at bounding box center [222, 108] width 273 height 13
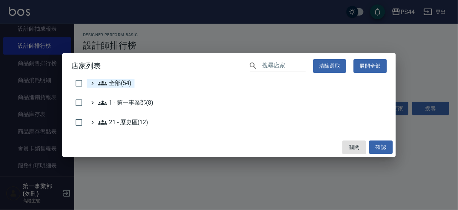
click at [118, 82] on span "全部(54)" at bounding box center [114, 83] width 33 height 9
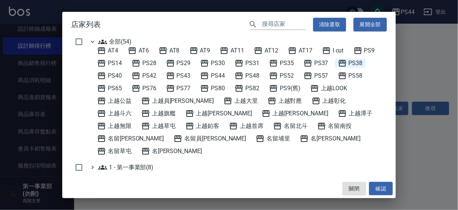
click at [360, 60] on span "PS38" at bounding box center [350, 63] width 25 height 9
drag, startPoint x: 380, startPoint y: 186, endPoint x: 405, endPoint y: 145, distance: 48.3
click at [380, 187] on button "確認" at bounding box center [381, 189] width 24 height 14
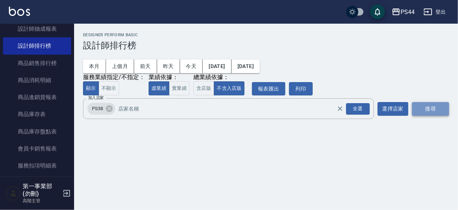
click at [432, 111] on button "搜尋" at bounding box center [430, 109] width 37 height 14
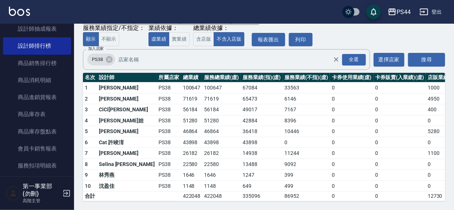
scroll to position [35, 0]
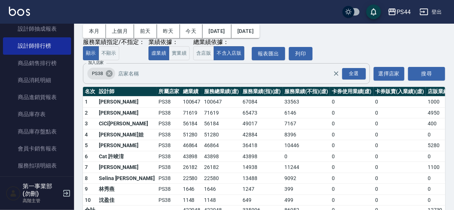
click at [107, 74] on icon at bounding box center [109, 73] width 7 height 7
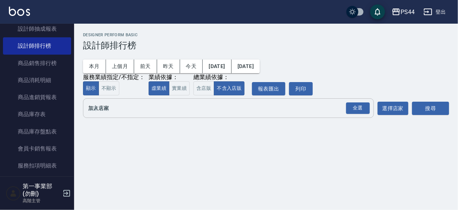
click at [103, 112] on input "加入店家" at bounding box center [222, 108] width 273 height 13
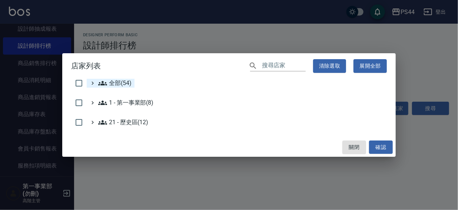
click at [113, 81] on span "全部(54)" at bounding box center [114, 83] width 33 height 9
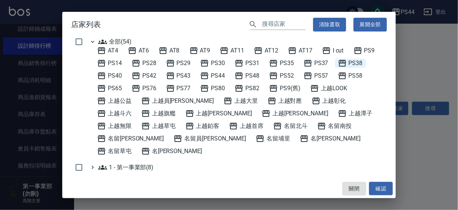
click at [359, 63] on span "PS38" at bounding box center [350, 63] width 25 height 9
click at [377, 187] on button "確認" at bounding box center [381, 189] width 24 height 14
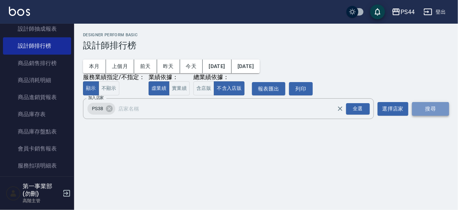
click at [427, 108] on button "搜尋" at bounding box center [430, 109] width 37 height 14
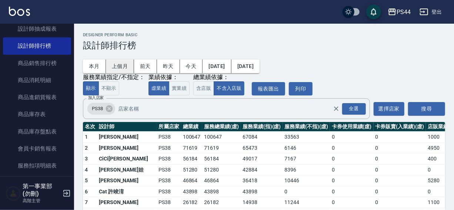
click at [118, 66] on button "上個月" at bounding box center [120, 67] width 28 height 14
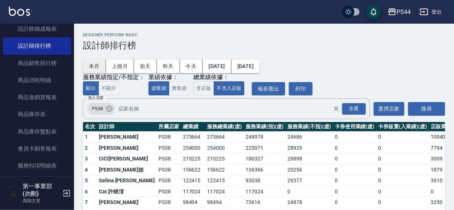
click at [93, 63] on button "本月" at bounding box center [94, 67] width 23 height 14
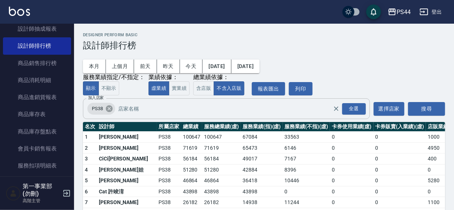
click at [108, 111] on icon at bounding box center [109, 109] width 7 height 7
